Goal: Task Accomplishment & Management: Use online tool/utility

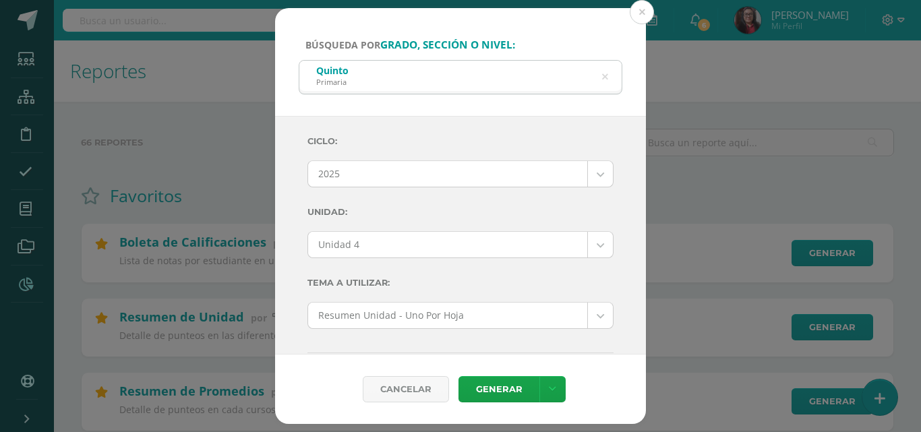
select select "Unidad 4"
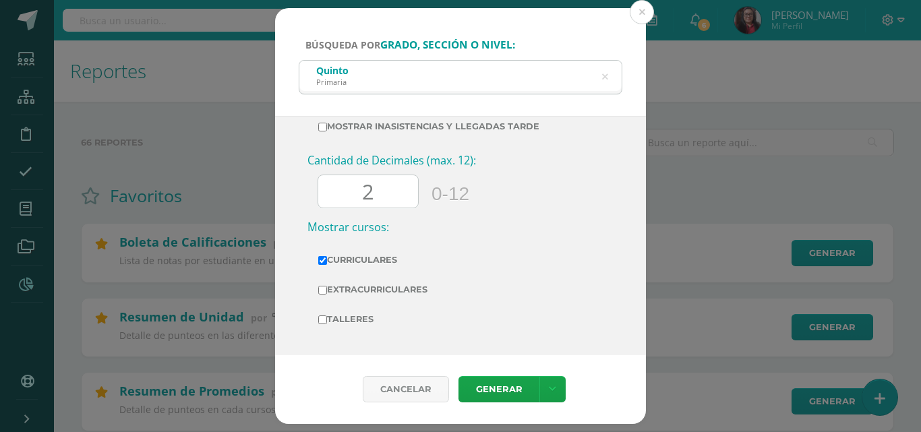
click at [645, 12] on button at bounding box center [642, 12] width 24 height 24
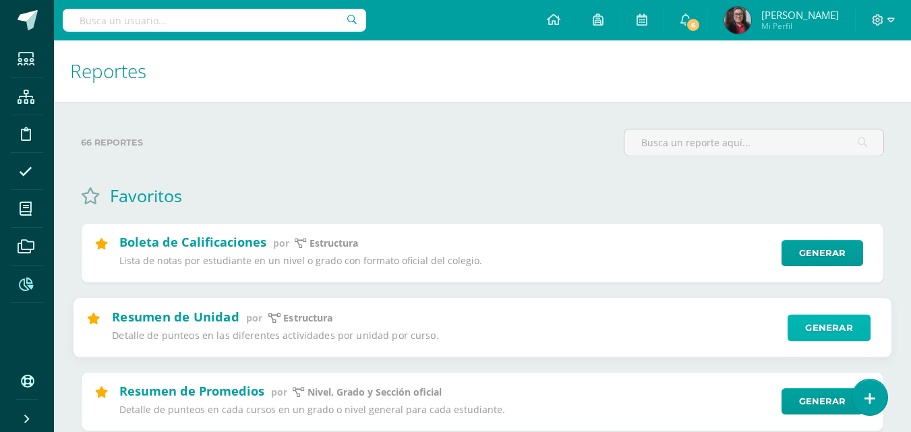
click at [802, 328] on link "Generar" at bounding box center [829, 327] width 83 height 27
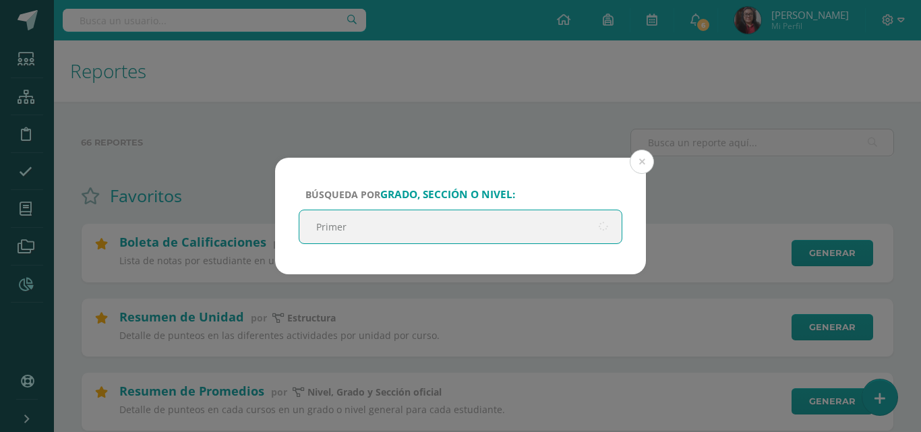
type input "Primero"
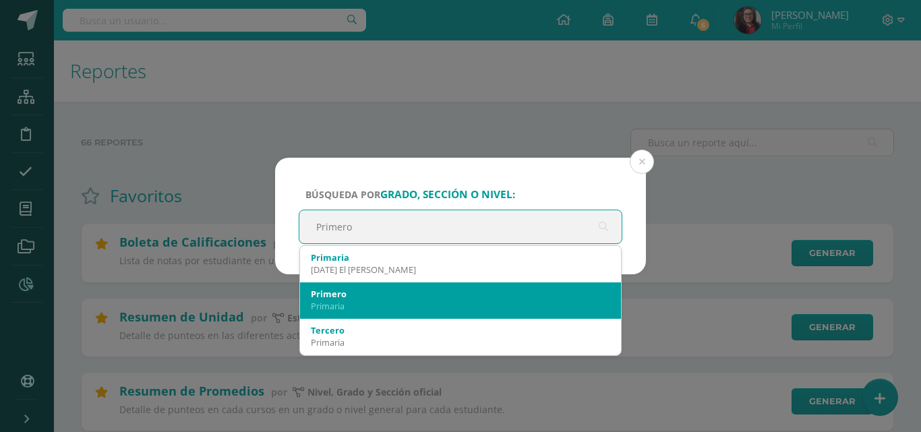
click at [342, 300] on div "Primaria" at bounding box center [460, 306] width 299 height 12
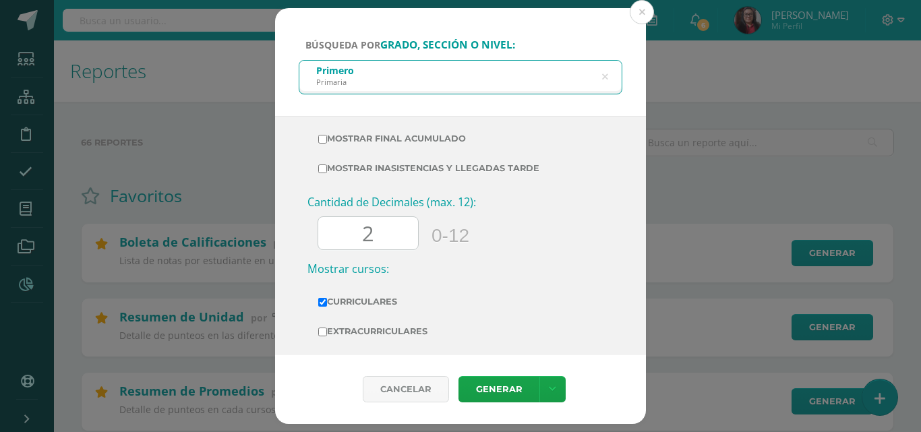
scroll to position [514, 0]
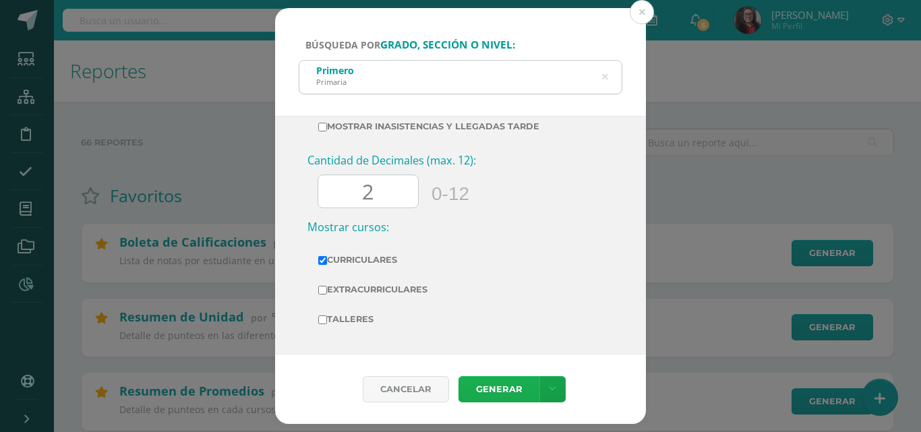
click at [479, 391] on link "Generar" at bounding box center [499, 389] width 81 height 26
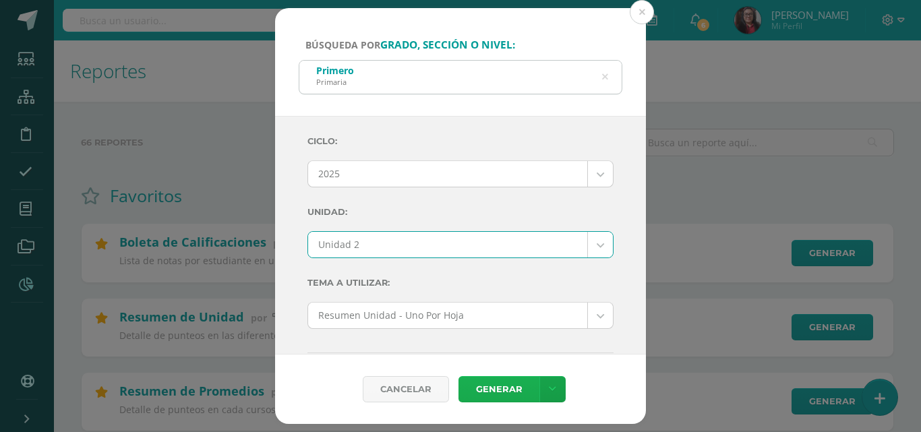
click at [488, 391] on link "Generar" at bounding box center [499, 389] width 81 height 26
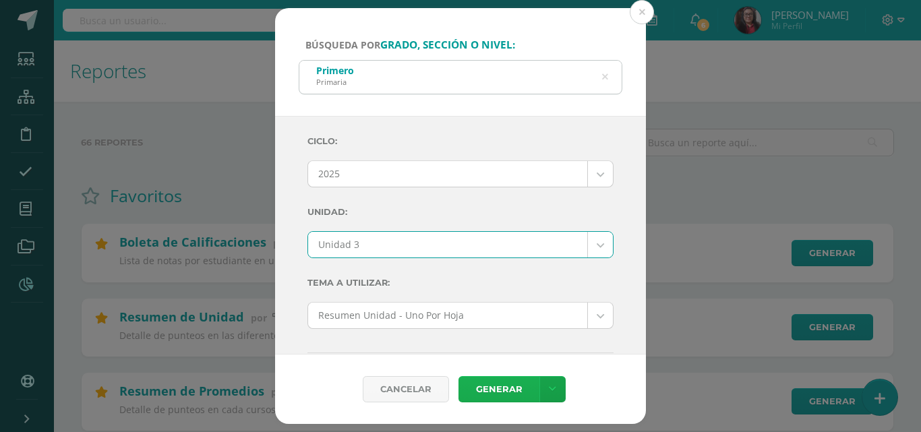
click at [496, 387] on link "Generar" at bounding box center [499, 389] width 81 height 26
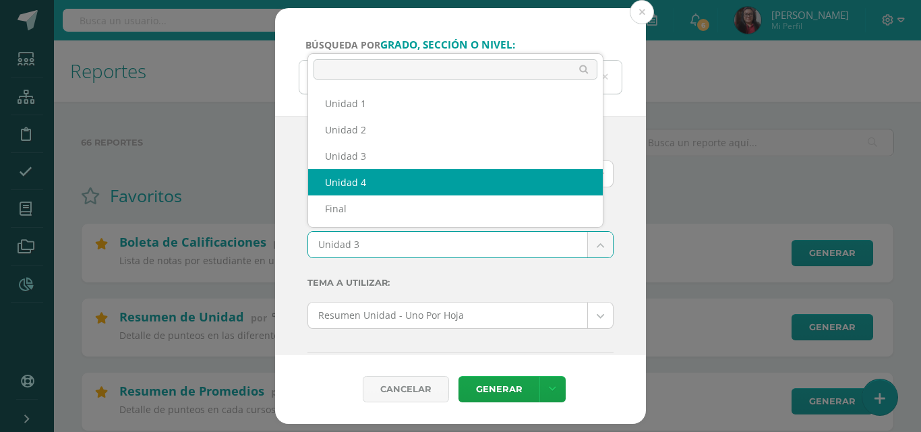
select select "Unidad 4"
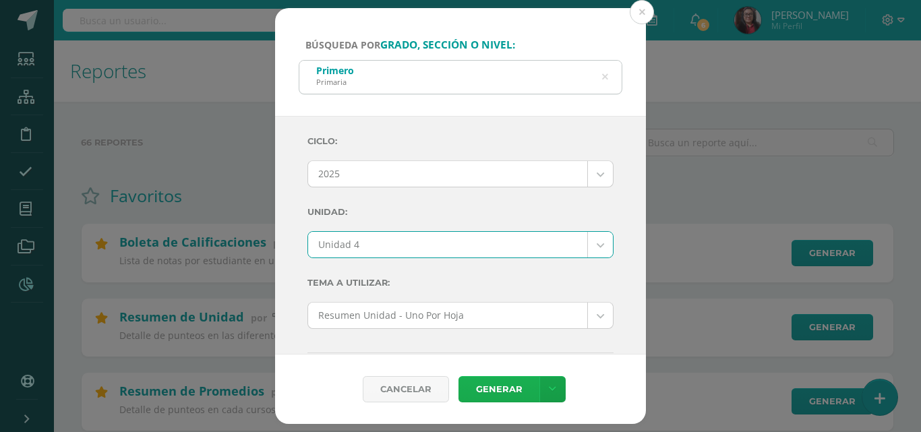
click at [508, 388] on link "Generar" at bounding box center [499, 389] width 81 height 26
